Goal: Find specific page/section: Find specific page/section

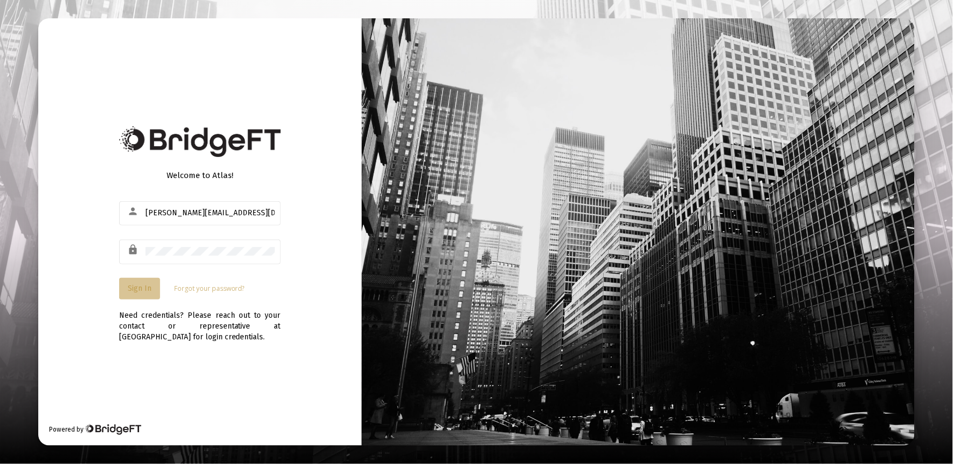
click at [141, 281] on button "Sign In" at bounding box center [139, 289] width 41 height 22
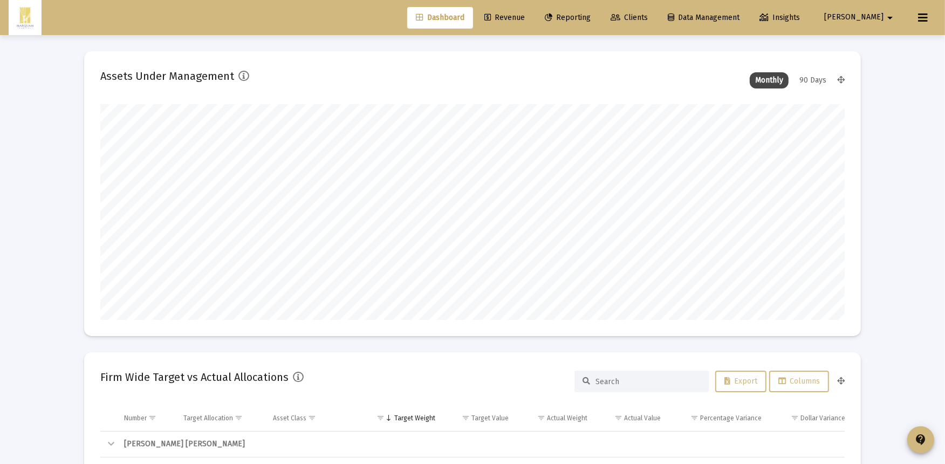
scroll to position [216, 400]
click at [665, 4] on div "Dashboard Revenue Reporting Clients Data Management Insights [PERSON_NAME] arro…" at bounding box center [472, 17] width 927 height 35
type input "[DATE]"
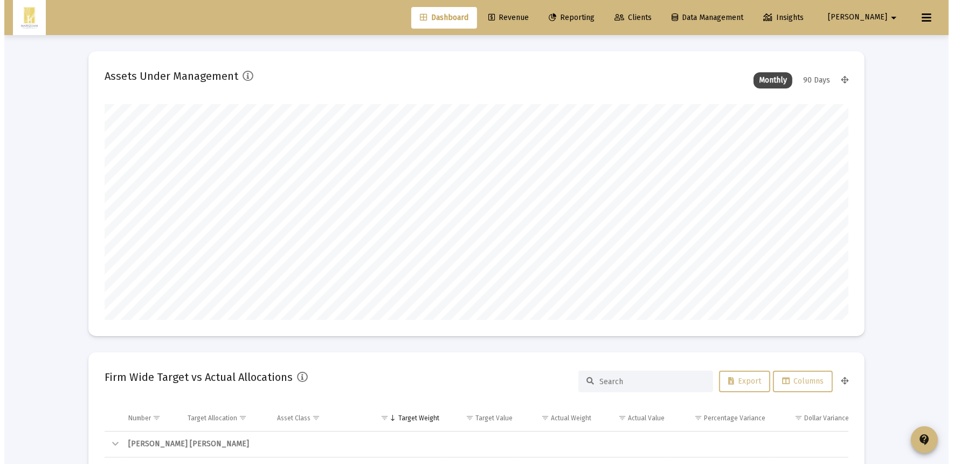
scroll to position [216, 347]
click at [648, 18] on span "Clients" at bounding box center [628, 17] width 37 height 9
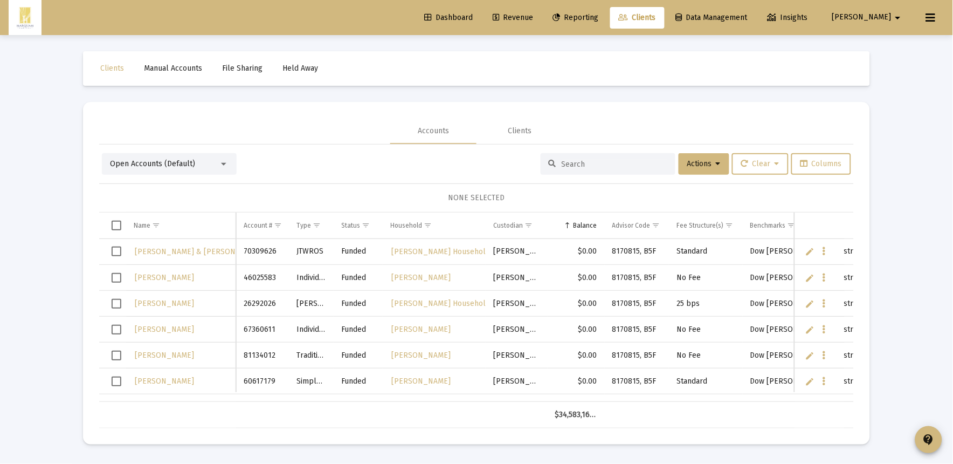
click at [585, 167] on input at bounding box center [615, 164] width 106 height 9
click at [198, 166] on div "Open Accounts (Default)" at bounding box center [164, 164] width 109 height 11
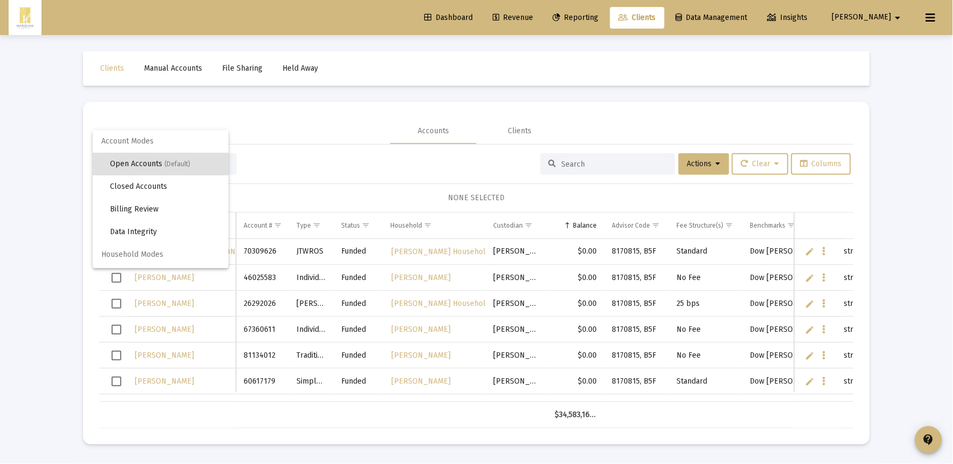
click at [628, 158] on div at bounding box center [476, 232] width 953 height 464
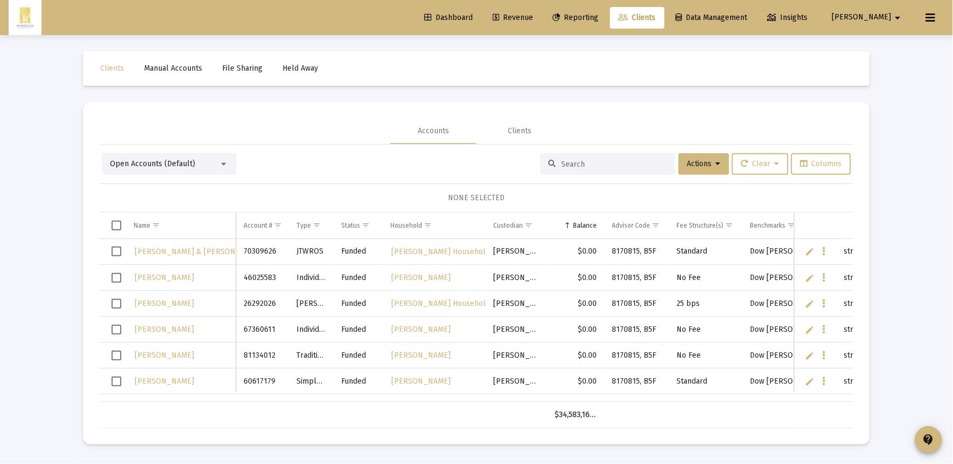
click at [623, 167] on input at bounding box center [615, 164] width 106 height 9
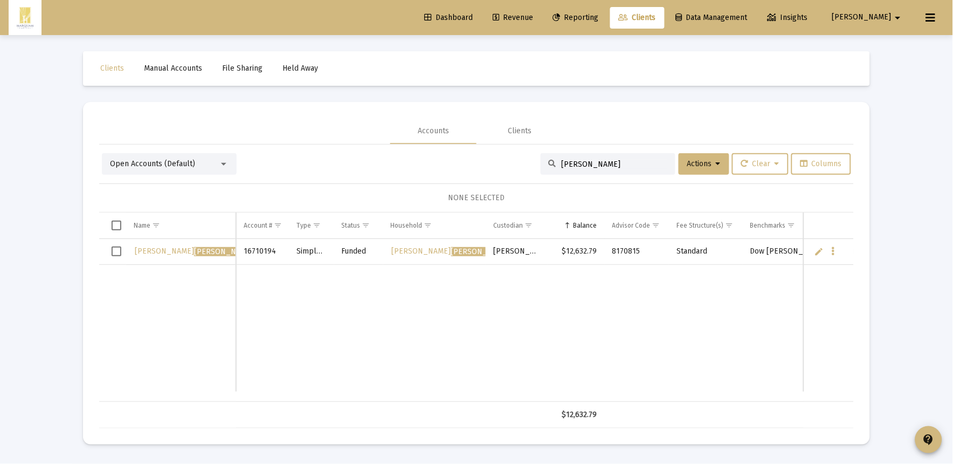
click at [599, 164] on input "[PERSON_NAME]" at bounding box center [615, 164] width 106 height 9
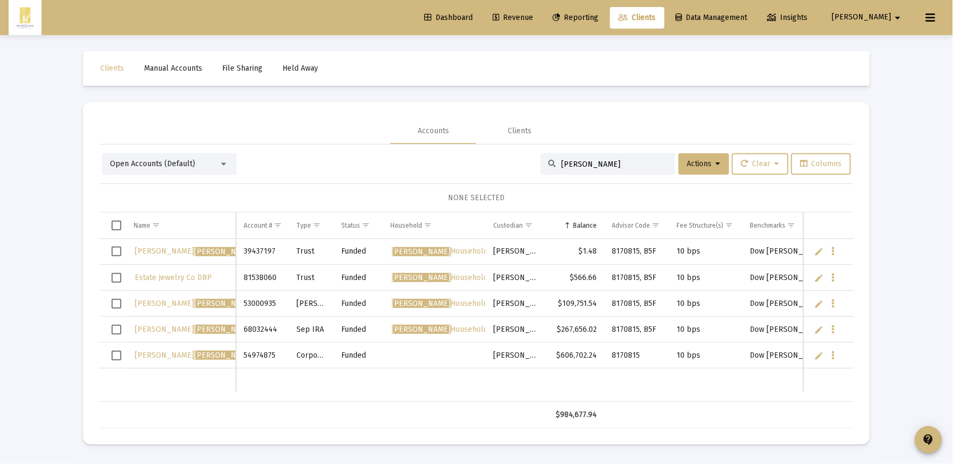
click at [599, 164] on input "[PERSON_NAME]" at bounding box center [615, 164] width 106 height 9
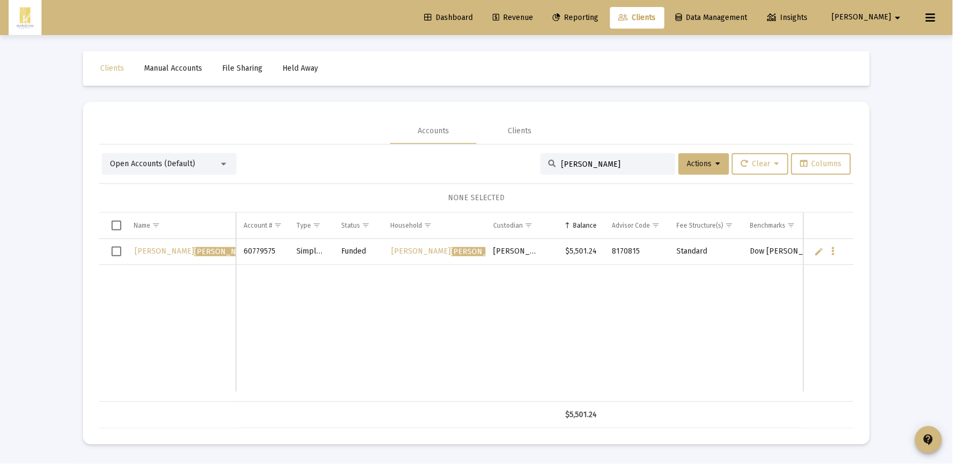
click at [601, 171] on div "[PERSON_NAME]" at bounding box center [608, 164] width 135 height 22
drag, startPoint x: 609, startPoint y: 163, endPoint x: 246, endPoint y: 117, distance: 365.8
click at [251, 117] on mat-card "Accounts Clients Open Accounts (Default) [PERSON_NAME] Actions Clear Columns NO…" at bounding box center [476, 273] width 787 height 342
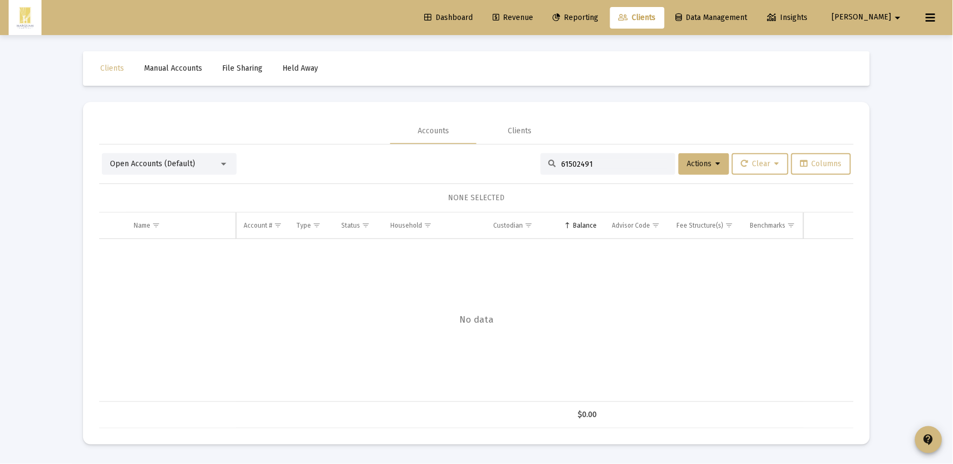
type input "61502491"
